Goal: Book appointment/travel/reservation

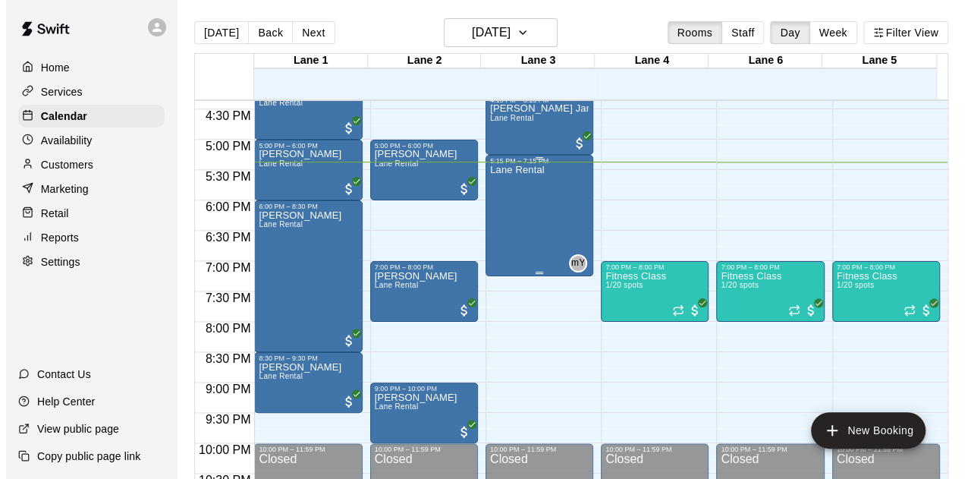
scroll to position [1015, 0]
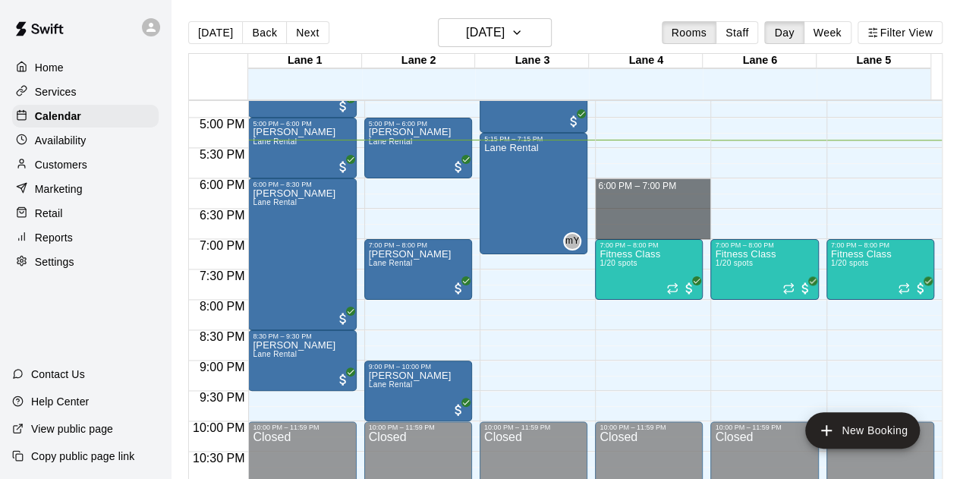
drag, startPoint x: 592, startPoint y: 182, endPoint x: 627, endPoint y: 228, distance: 58.0
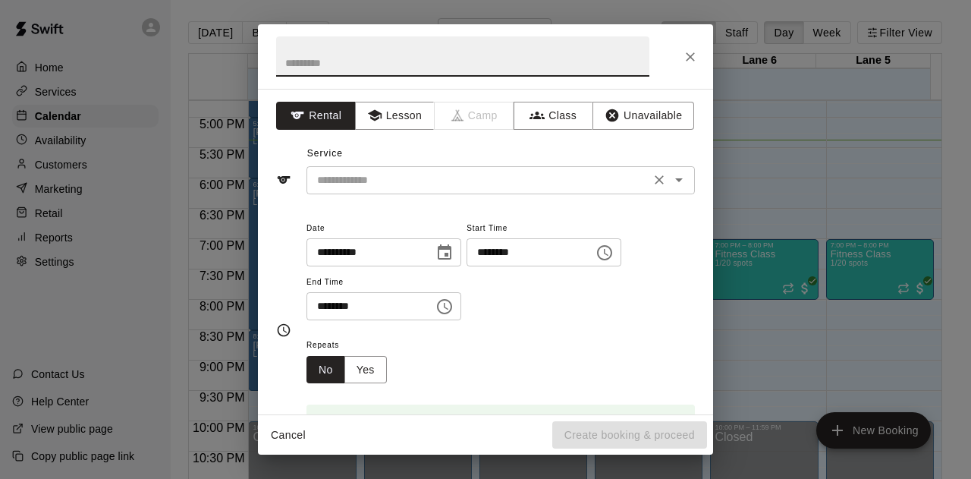
click at [411, 183] on input "text" at bounding box center [478, 180] width 335 height 19
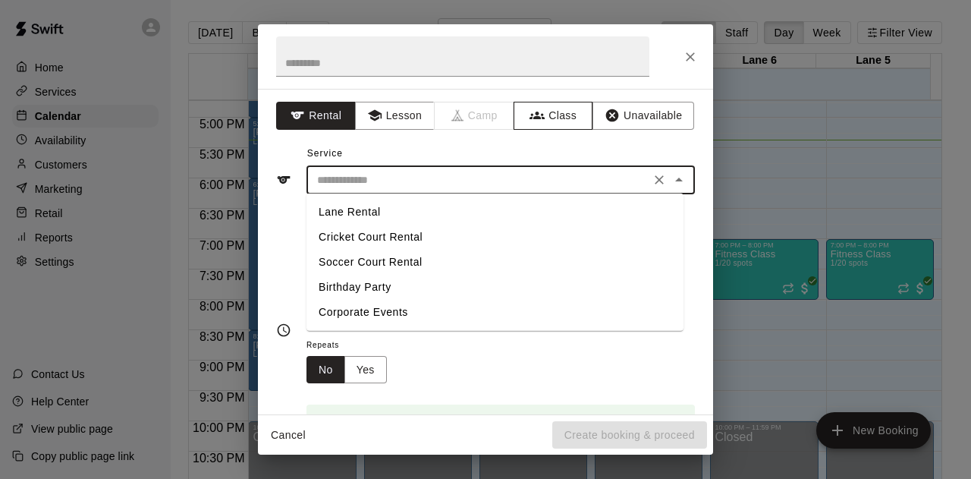
click at [532, 119] on icon "button" at bounding box center [536, 115] width 15 height 15
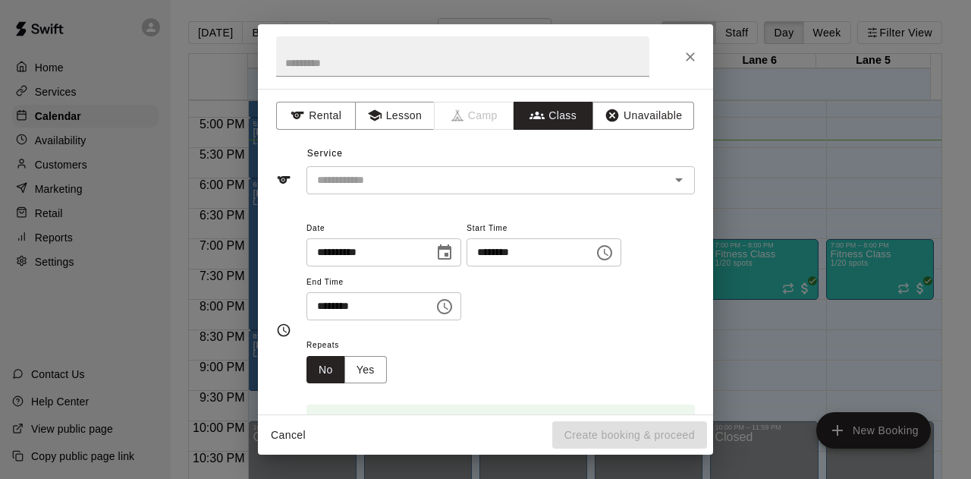
click at [375, 174] on input "text" at bounding box center [488, 180] width 354 height 19
click at [394, 119] on button "Lesson" at bounding box center [395, 116] width 80 height 28
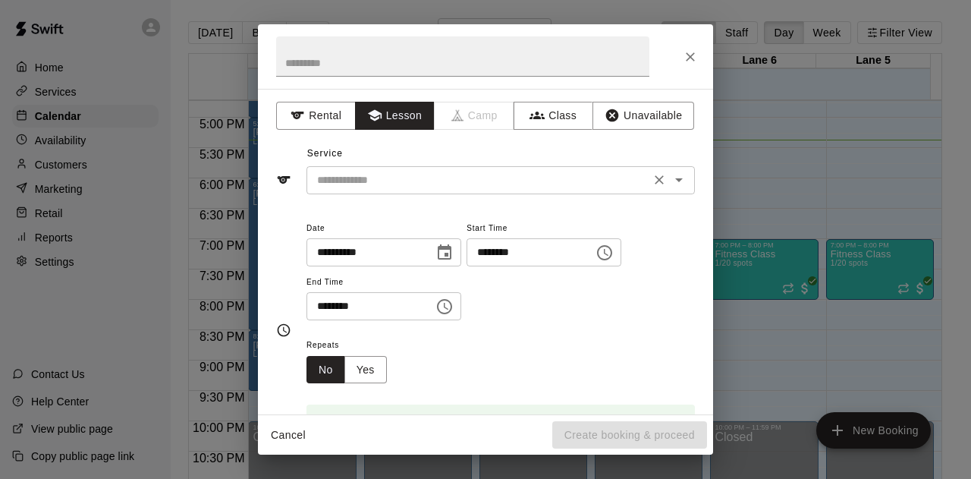
click at [358, 180] on input "text" at bounding box center [478, 180] width 335 height 19
click at [365, 215] on li "Private 1hr 1-1" at bounding box center [494, 211] width 377 height 25
type input "**********"
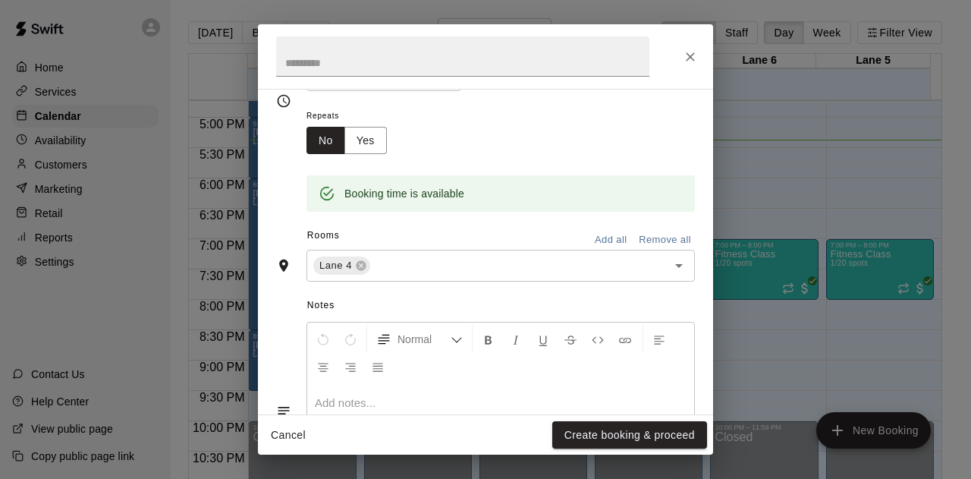
scroll to position [303, 0]
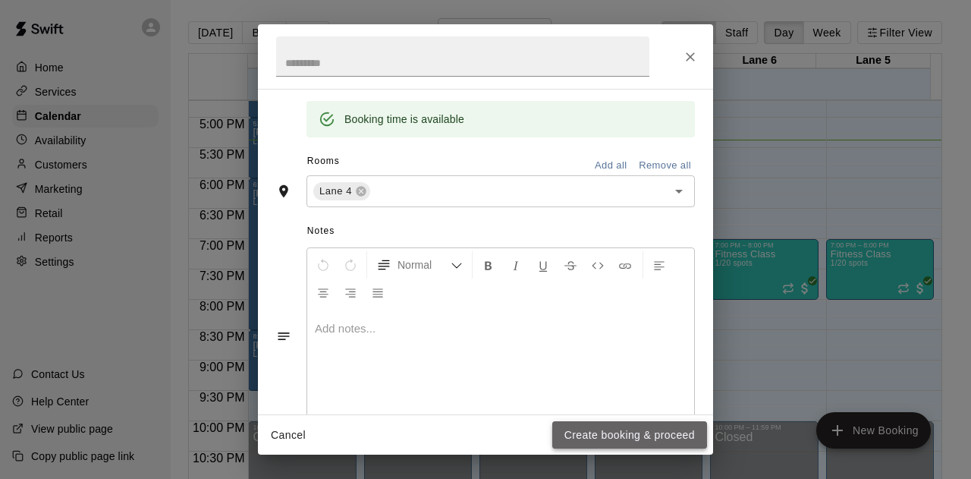
click at [642, 440] on button "Create booking & proceed" at bounding box center [629, 435] width 155 height 28
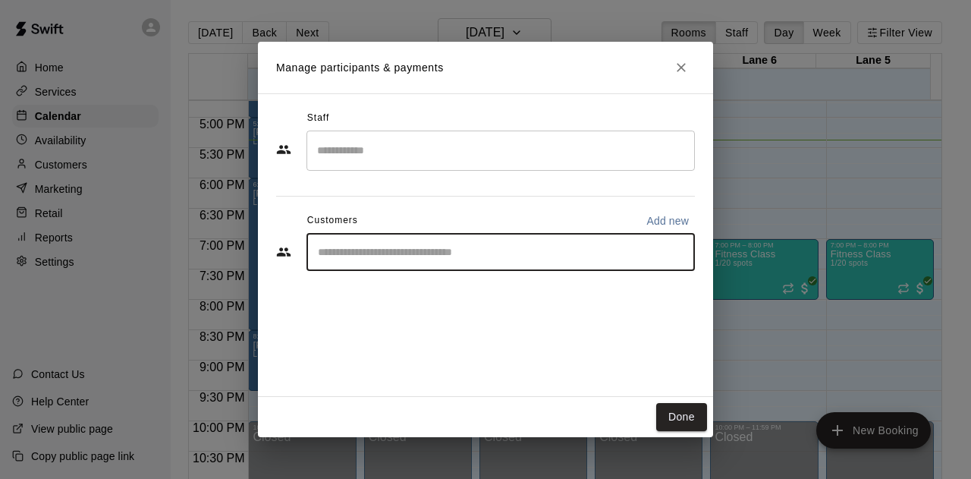
click at [407, 247] on input "Start typing to search customers..." at bounding box center [500, 251] width 375 height 15
type input "*"
type input "*****"
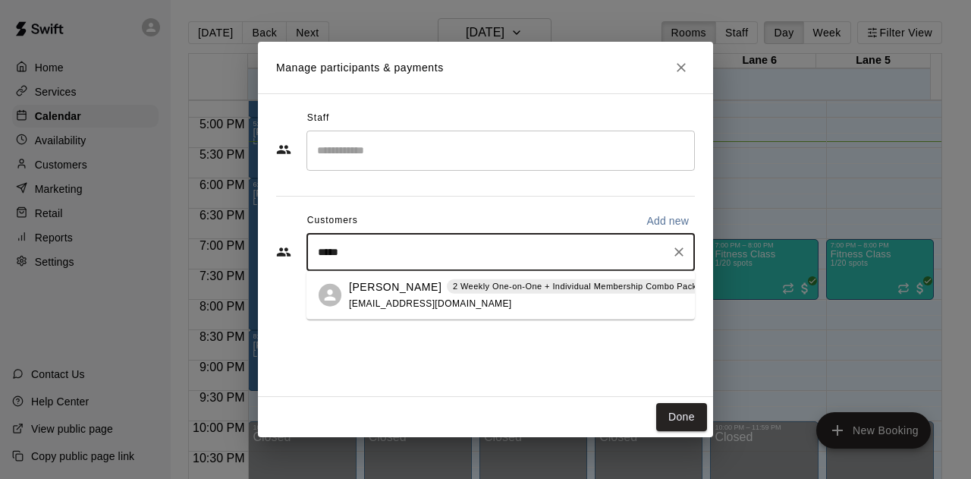
click at [428, 286] on div "[PERSON_NAME] 2 Weekly One-on-One + Individual Membership Combo Package" at bounding box center [533, 286] width 369 height 16
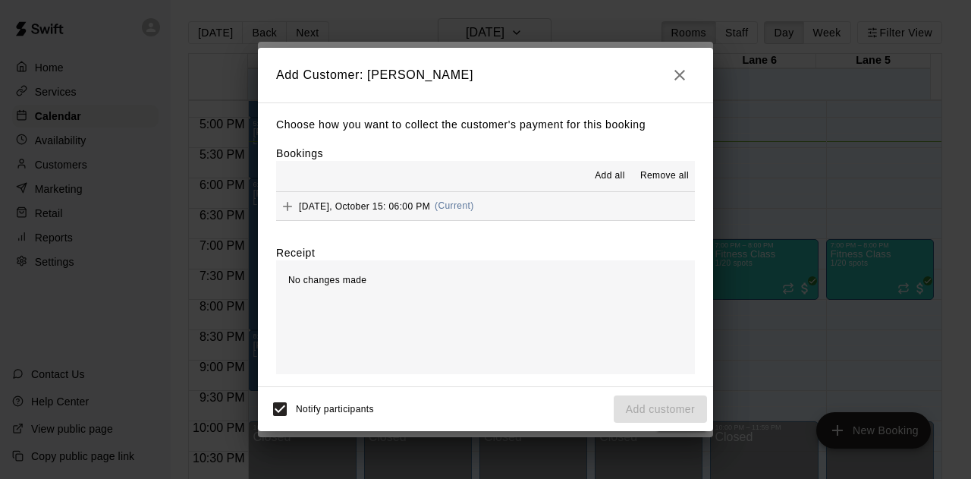
click at [507, 190] on div "Add all Remove all" at bounding box center [485, 176] width 419 height 30
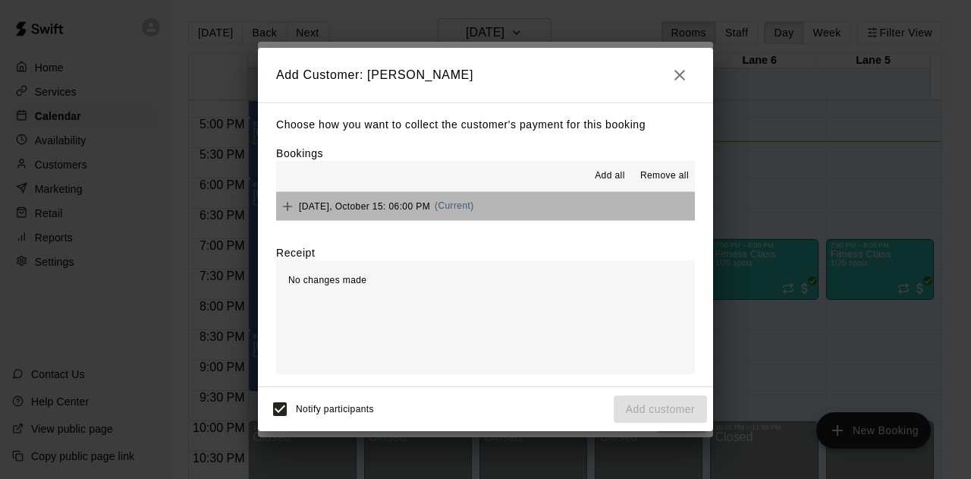
click at [511, 199] on button "[DATE], October 15: 06:00 PM (Current)" at bounding box center [485, 206] width 419 height 28
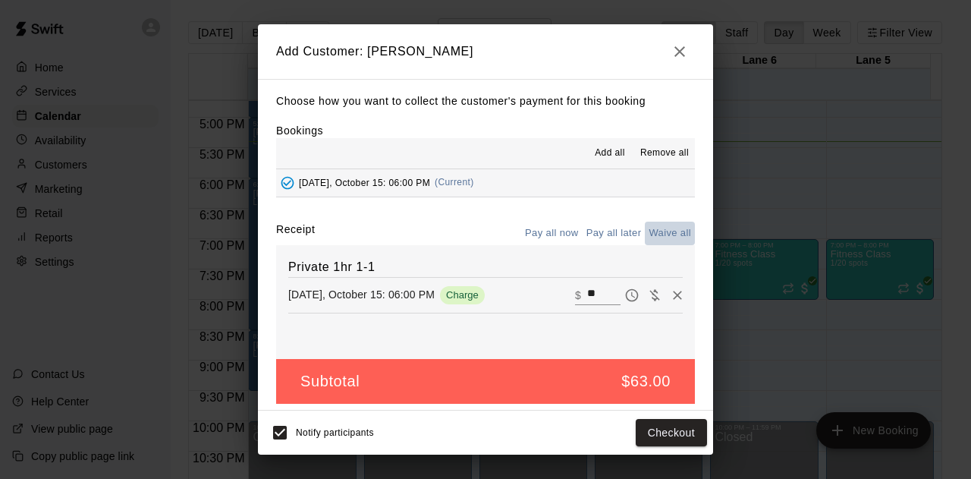
click at [653, 231] on button "Waive all" at bounding box center [670, 233] width 50 height 24
type input "*"
click at [645, 439] on button "Add customer" at bounding box center [660, 433] width 93 height 28
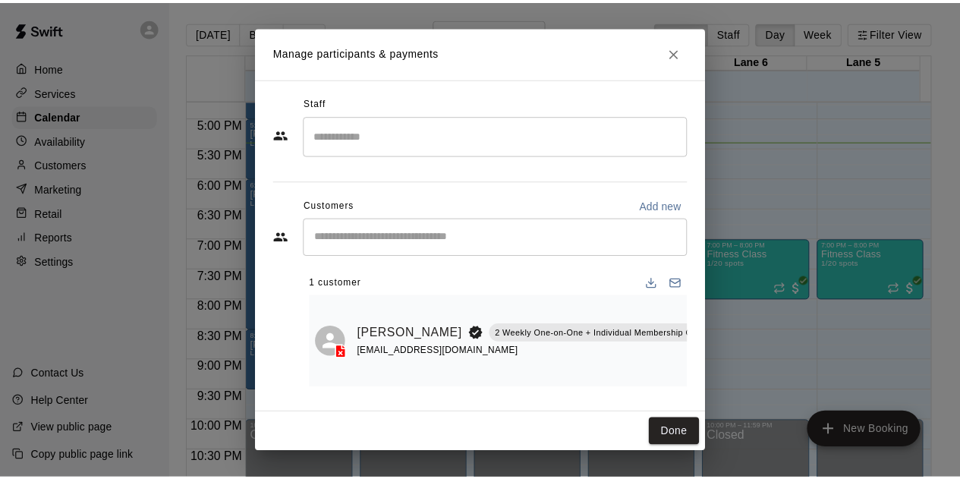
scroll to position [0, 0]
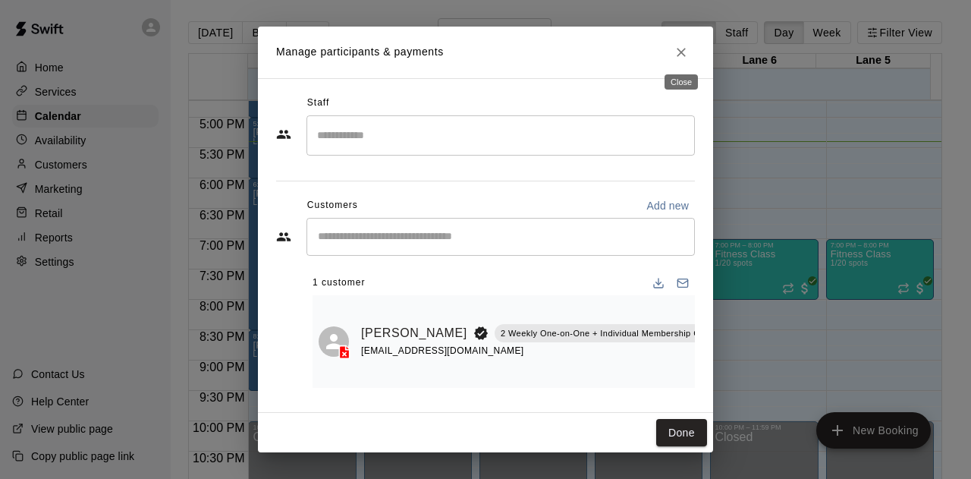
click at [689, 51] on button "Close" at bounding box center [681, 52] width 27 height 27
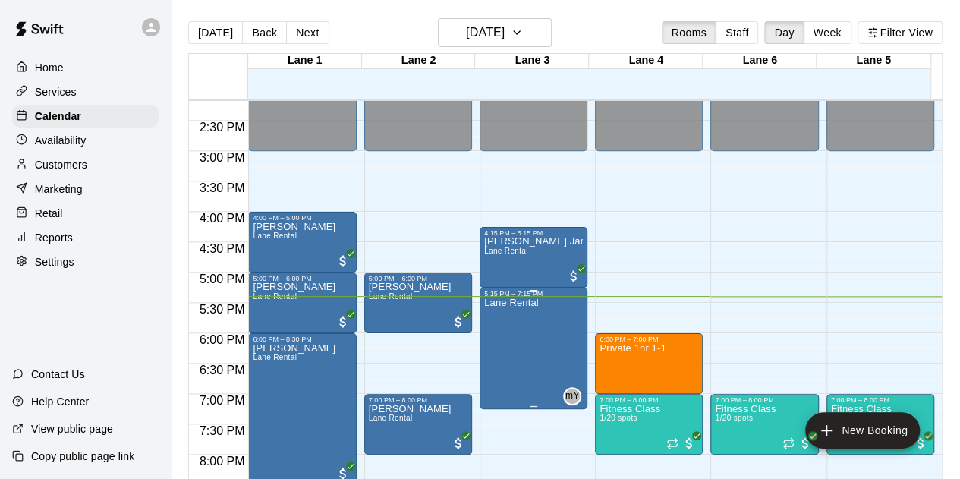
scroll to position [939, 0]
